Goal: Transaction & Acquisition: Purchase product/service

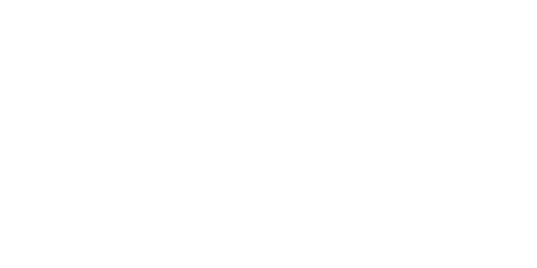
type input "Check Out"
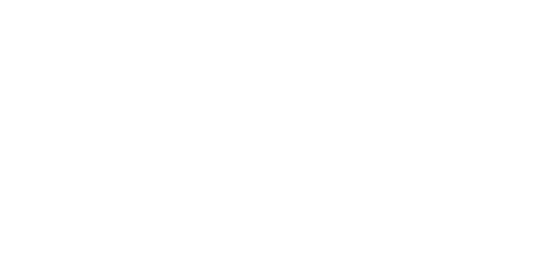
type input "Check Out"
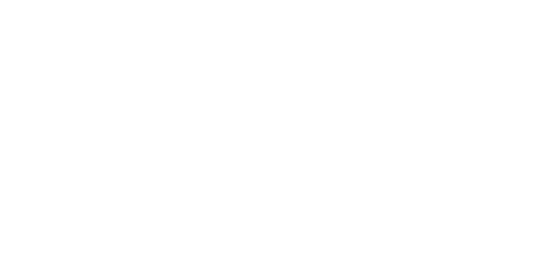
type input "Check Out"
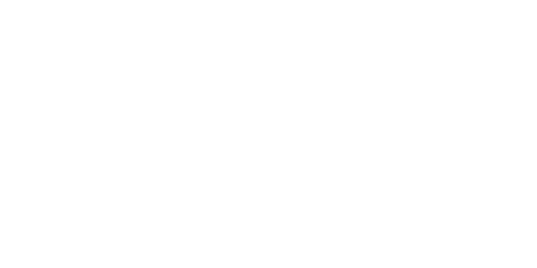
type input "Check Out"
